Goal: Task Accomplishment & Management: Manage account settings

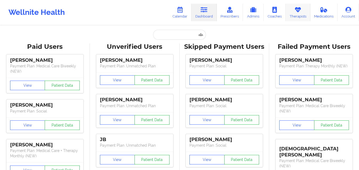
click at [298, 10] on icon at bounding box center [297, 10] width 7 height 6
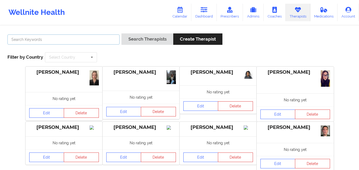
click at [87, 38] on input "text" at bounding box center [63, 40] width 112 height 10
type input "[PERSON_NAME]"
click at [121, 33] on button "Search Therapists" at bounding box center [146, 38] width 51 height 11
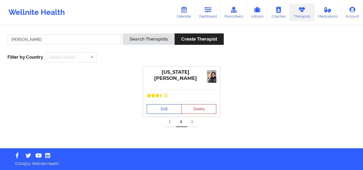
click at [162, 108] on link "Edit" at bounding box center [164, 109] width 35 height 10
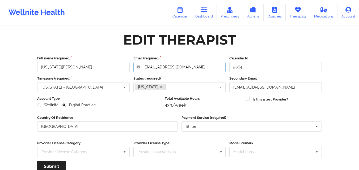
drag, startPoint x: 180, startPoint y: 67, endPoint x: 140, endPoint y: 64, distance: 40.7
click at [140, 64] on input "[EMAIL_ADDRESS][DOMAIN_NAME]" at bounding box center [179, 67] width 92 height 10
click at [304, 9] on link "Therapists" at bounding box center [297, 13] width 25 height 18
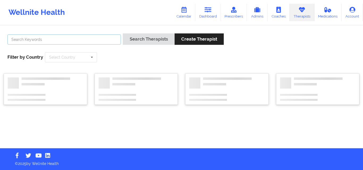
click at [90, 39] on input "text" at bounding box center [63, 40] width 113 height 10
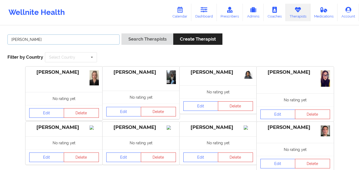
type input "[PERSON_NAME]"
click at [121, 33] on button "Search Therapists" at bounding box center [146, 38] width 51 height 11
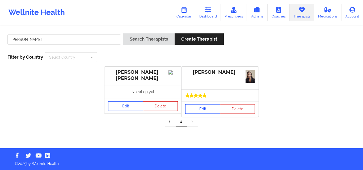
click at [197, 109] on link "Edit" at bounding box center [202, 109] width 35 height 10
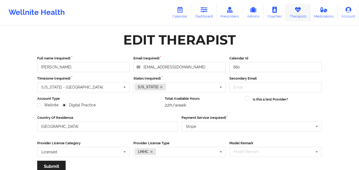
click at [292, 8] on link "Therapists" at bounding box center [297, 13] width 25 height 18
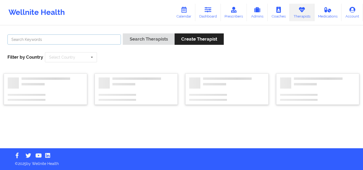
click at [99, 41] on input "text" at bounding box center [63, 40] width 113 height 10
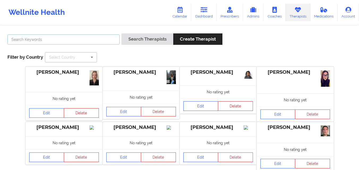
type input "[PERSON_NAME]"
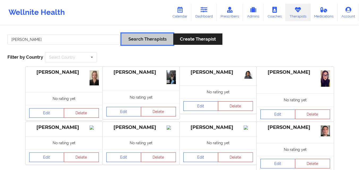
click at [148, 38] on button "Search Therapists" at bounding box center [146, 38] width 51 height 11
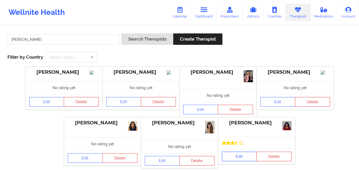
click at [236, 154] on link "Edit" at bounding box center [239, 157] width 35 height 10
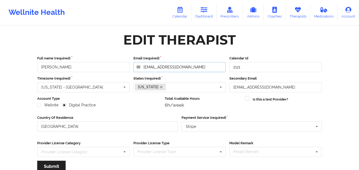
click at [195, 68] on input "[EMAIL_ADDRESS][DOMAIN_NAME]" at bounding box center [179, 67] width 92 height 10
click at [299, 16] on link "Therapists" at bounding box center [297, 13] width 25 height 18
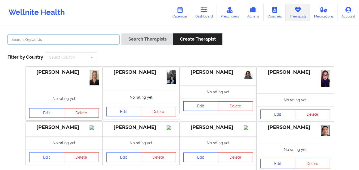
click at [101, 39] on input "text" at bounding box center [63, 40] width 112 height 10
type input "TAMARIE"
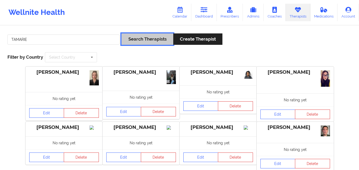
click at [156, 38] on button "Search Therapists" at bounding box center [146, 38] width 51 height 11
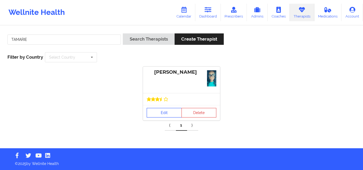
click at [176, 108] on link "Edit" at bounding box center [164, 113] width 35 height 10
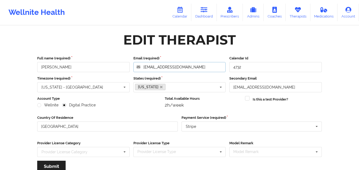
click at [191, 70] on input "[EMAIL_ADDRESS][DOMAIN_NAME]" at bounding box center [179, 67] width 92 height 10
click at [302, 12] on link "Therapists" at bounding box center [297, 13] width 25 height 18
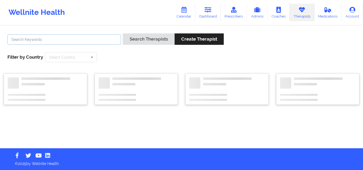
click at [98, 41] on input "text" at bounding box center [63, 40] width 113 height 10
click at [123, 33] on button "Search Therapists" at bounding box center [148, 38] width 51 height 11
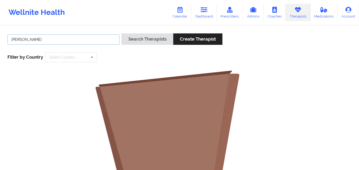
click at [19, 40] on input "[PERSON_NAME]" at bounding box center [63, 40] width 112 height 10
type input "[PERSON_NAME]"
click at [121, 33] on button "Search Therapists" at bounding box center [146, 38] width 51 height 11
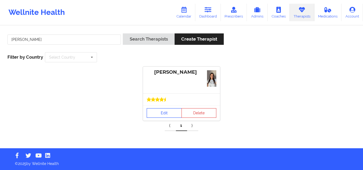
click at [160, 108] on link "Edit" at bounding box center [164, 113] width 35 height 10
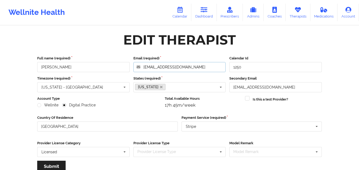
click at [210, 68] on input "[EMAIL_ADDRESS][DOMAIN_NAME]" at bounding box center [179, 67] width 92 height 10
click at [284, 40] on div "Edit Therapist" at bounding box center [179, 40] width 292 height 17
click at [298, 12] on icon at bounding box center [297, 10] width 7 height 6
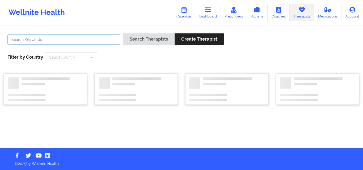
click at [84, 39] on input "text" at bounding box center [63, 40] width 113 height 10
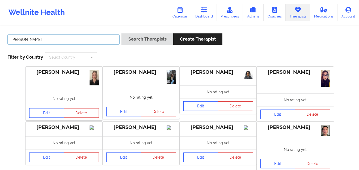
type input "[PERSON_NAME]"
click at [121, 33] on button "Search Therapists" at bounding box center [146, 38] width 51 height 11
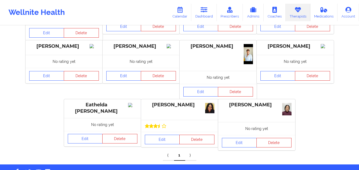
scroll to position [126, 0]
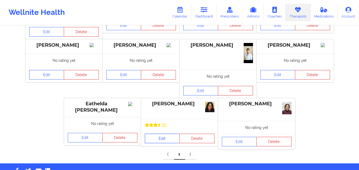
click at [162, 140] on link "Edit" at bounding box center [162, 139] width 35 height 10
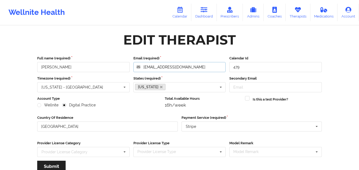
click at [198, 66] on input "[EMAIL_ADDRESS][DOMAIN_NAME]" at bounding box center [179, 67] width 92 height 10
click at [296, 15] on link "Therapists" at bounding box center [297, 13] width 25 height 18
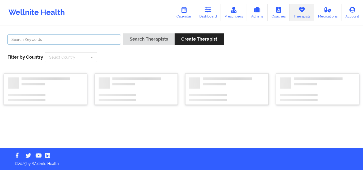
click at [67, 38] on input "text" at bounding box center [63, 40] width 113 height 10
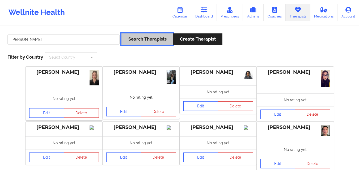
click at [142, 43] on button "Search Therapists" at bounding box center [146, 38] width 51 height 11
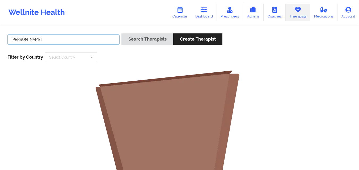
click at [25, 39] on input "[PERSON_NAME]" at bounding box center [63, 40] width 112 height 10
type input "[PERSON_NAME]"
click at [121, 33] on button "Search Therapists" at bounding box center [146, 38] width 51 height 11
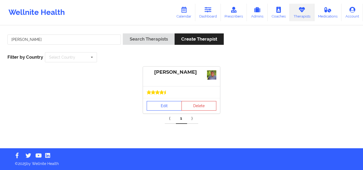
click at [166, 98] on div "Edit Delete" at bounding box center [181, 105] width 77 height 15
click at [167, 106] on link "Edit" at bounding box center [164, 106] width 35 height 10
